Goal: Task Accomplishment & Management: Use online tool/utility

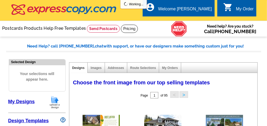
select select "785"
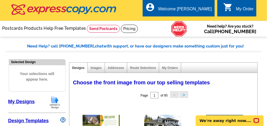
click at [56, 102] on img at bounding box center [55, 103] width 14 height 14
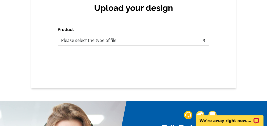
scroll to position [59, 0]
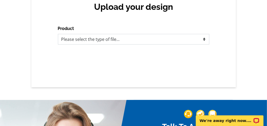
click at [193, 36] on select "Please select the type of file... Postcards Business Cards Letters and flyers G…" at bounding box center [134, 39] width 152 height 11
select select "1"
click at [58, 34] on select "Please select the type of file... Postcards Business Cards Letters and flyers G…" at bounding box center [134, 39] width 152 height 11
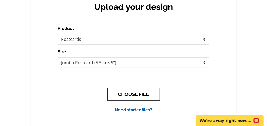
click at [125, 93] on button "CHOOSE FILE" at bounding box center [133, 94] width 53 height 13
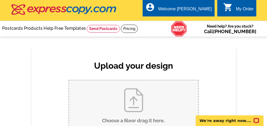
click at [140, 107] on input "Choose a file or drag it here ." at bounding box center [133, 108] width 129 height 54
type input "C:\fakepath\Just Listed lot 5 Secluded Lane Front.tif"
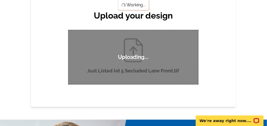
scroll to position [50, 0]
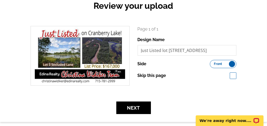
scroll to position [64, 0]
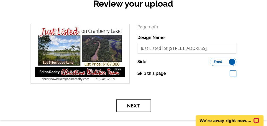
click at [140, 105] on button "Next" at bounding box center [133, 106] width 35 height 13
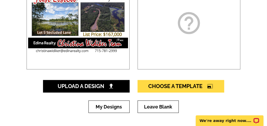
scroll to position [149, 0]
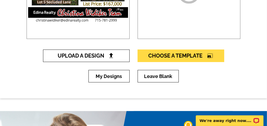
click at [96, 55] on span "Upload A Design" at bounding box center [86, 56] width 57 height 6
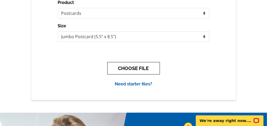
click at [128, 66] on button "CHOOSE FILE" at bounding box center [133, 68] width 53 height 13
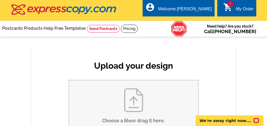
click at [145, 99] on input "Choose a file or drag it here ." at bounding box center [133, 108] width 129 height 54
type input "C:\fakepath\Just Listed BACK Lot 5 Secluded Lane.tif"
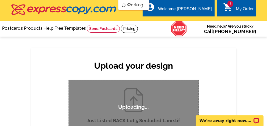
scroll to position [64, 0]
